Goal: Check status: Check status

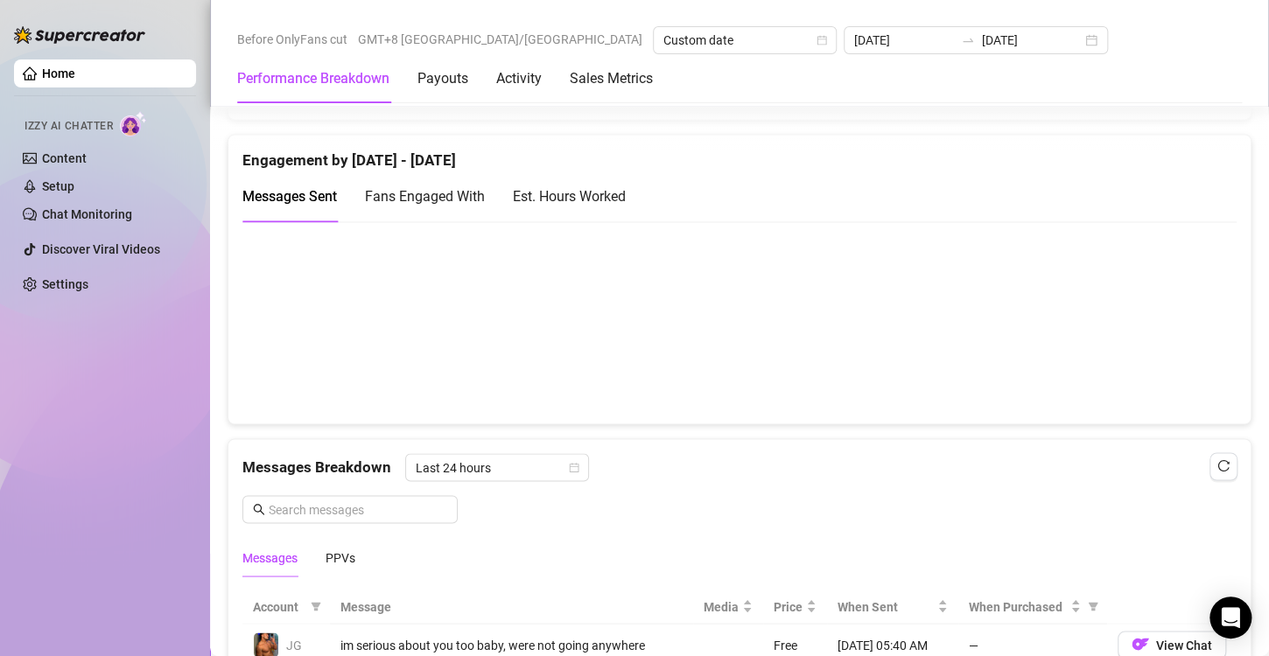
scroll to position [700, 0]
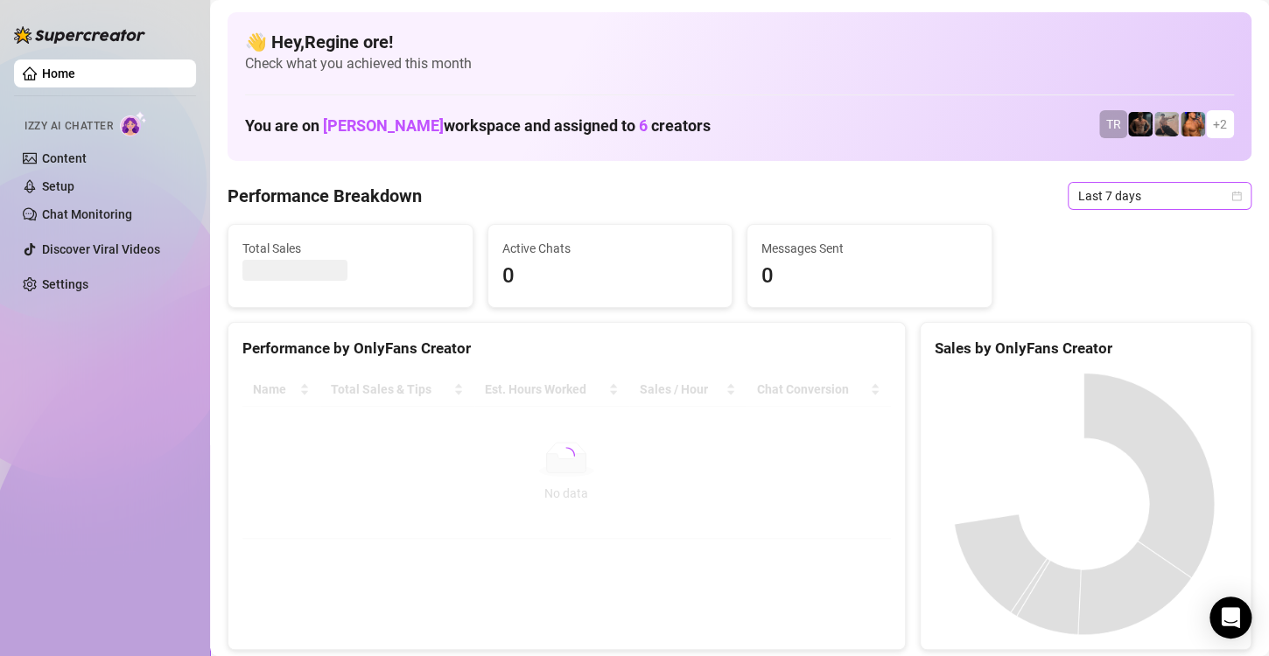
click at [1119, 206] on span "Last 7 days" at bounding box center [1159, 196] width 163 height 26
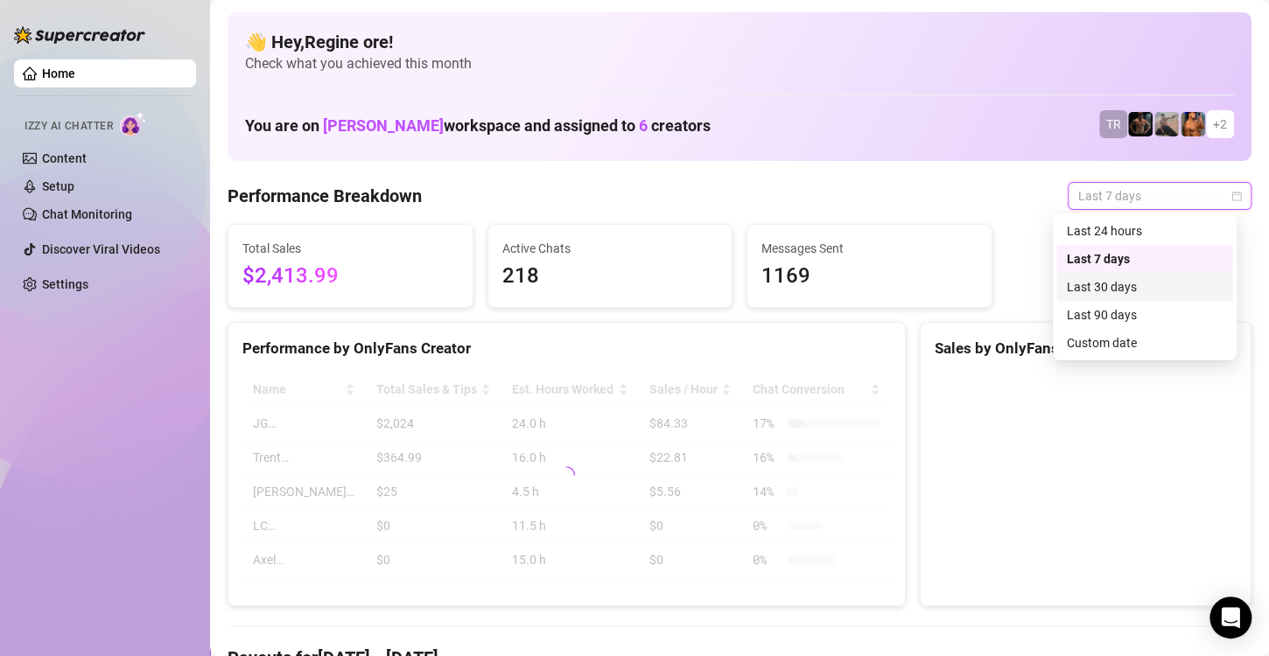
click at [1108, 339] on div "Custom date" at bounding box center [1144, 342] width 156 height 19
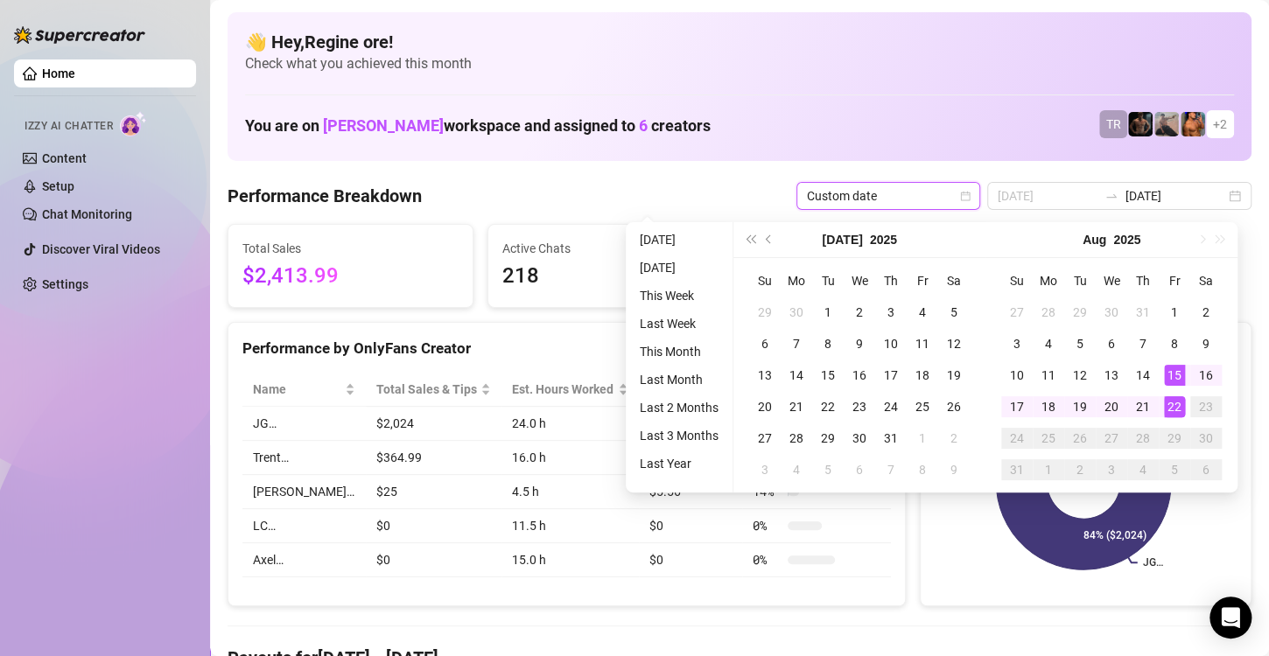
type input "[DATE]"
click at [1172, 406] on div "22" at bounding box center [1174, 406] width 21 height 21
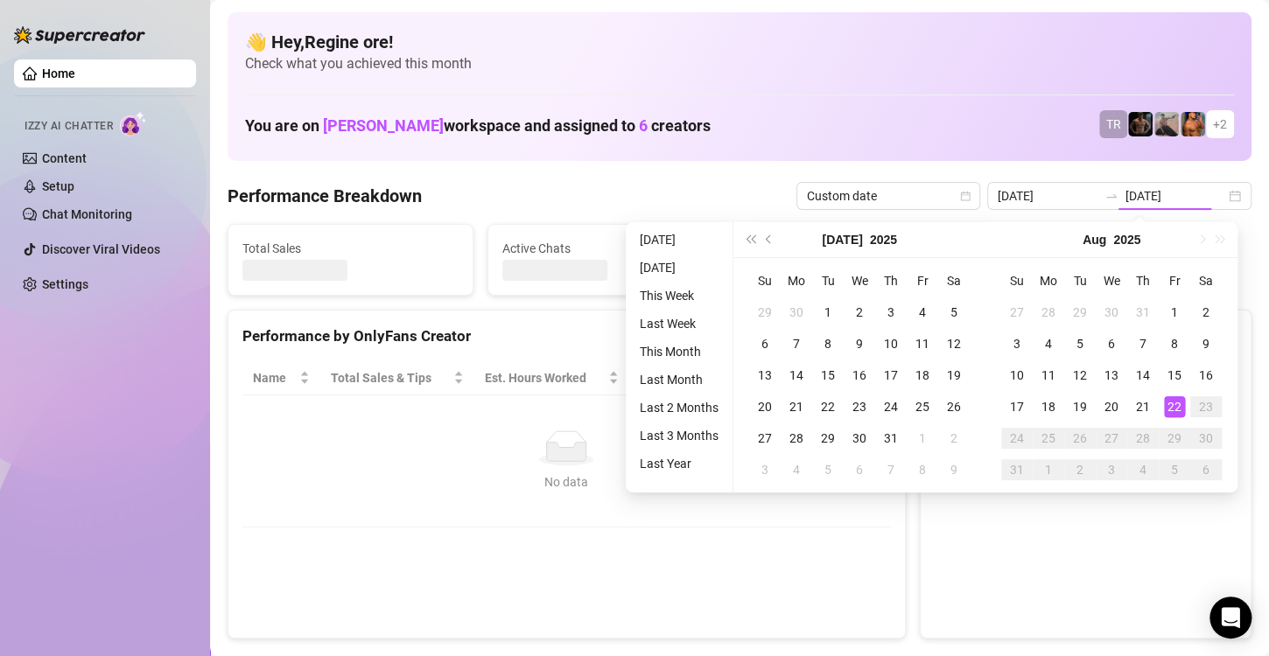
type input "[DATE]"
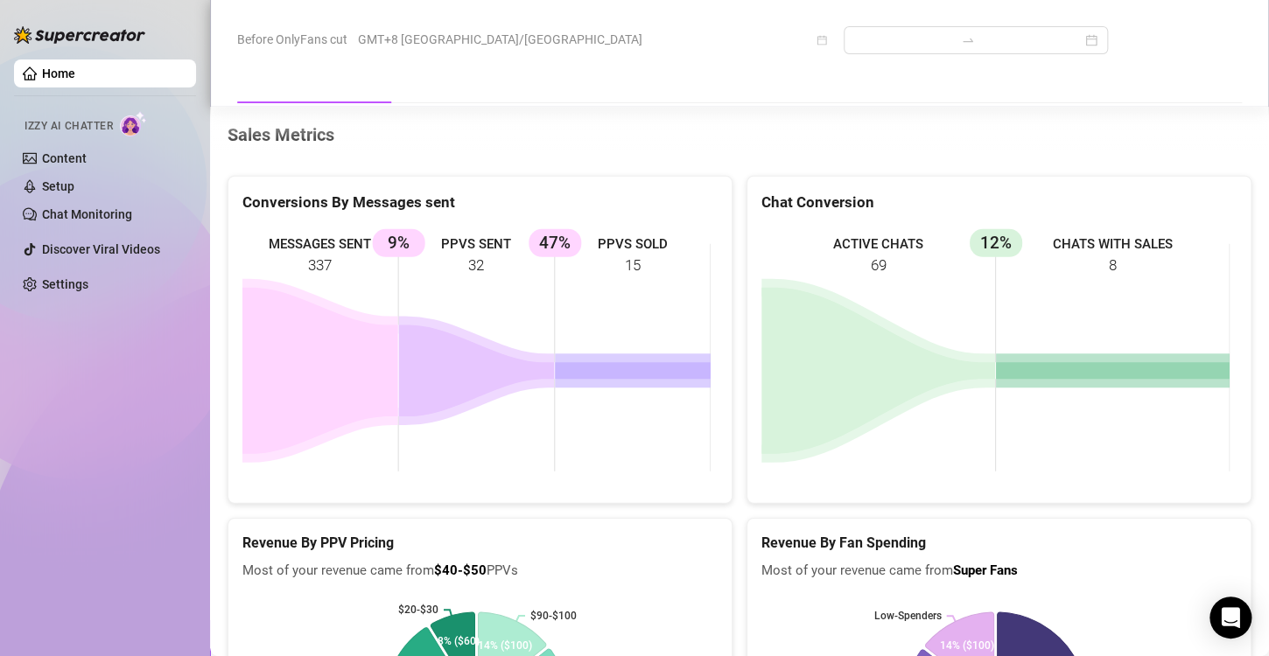
scroll to position [2187, 0]
